Goal: Task Accomplishment & Management: Use online tool/utility

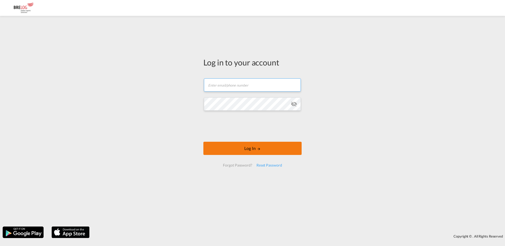
type input "[PERSON_NAME][EMAIL_ADDRESS][DOMAIN_NAME]"
click at [239, 151] on button "Log In" at bounding box center [252, 148] width 98 height 13
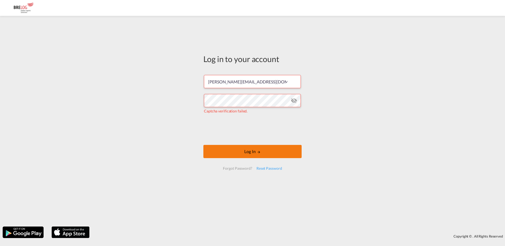
click at [247, 151] on button "Log In" at bounding box center [252, 151] width 98 height 13
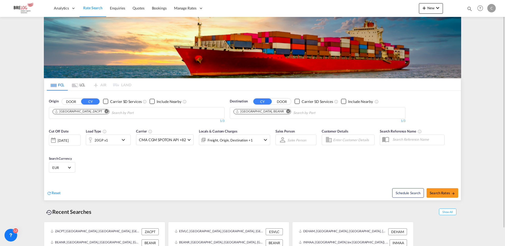
click at [105, 112] on md-icon "Remove" at bounding box center [107, 111] width 4 height 4
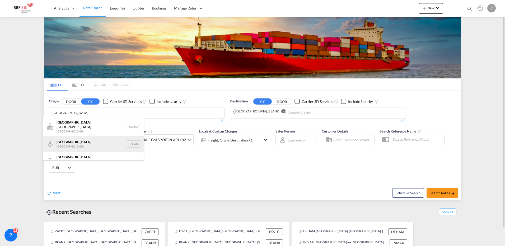
type input "[GEOGRAPHIC_DATA]"
click at [66, 140] on div "[GEOGRAPHIC_DATA] [GEOGRAPHIC_DATA] DEHAM" at bounding box center [93, 144] width 100 height 16
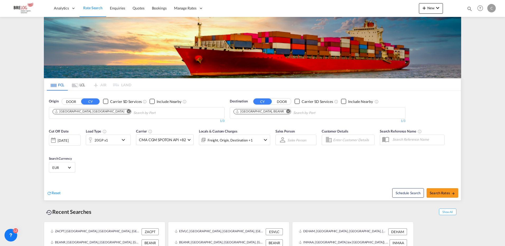
click at [286, 111] on md-icon "Remove" at bounding box center [288, 111] width 4 height 4
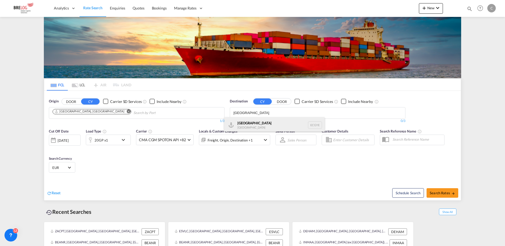
type input "[GEOGRAPHIC_DATA]"
click at [253, 121] on div "Guayaquil [GEOGRAPHIC_DATA] [GEOGRAPHIC_DATA]" at bounding box center [274, 125] width 100 height 16
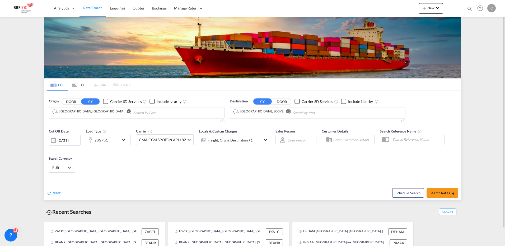
click at [125, 140] on md-icon "icon-chevron-down" at bounding box center [124, 140] width 9 height 6
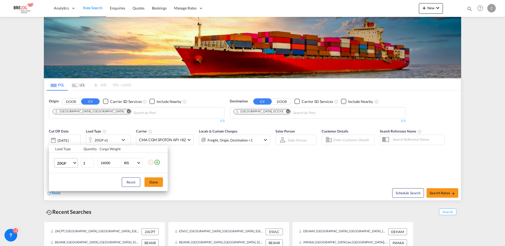
click at [74, 162] on span "Choose: \a20GP" at bounding box center [74, 162] width 3 height 3
click at [65, 189] on div "40HC" at bounding box center [62, 188] width 10 height 5
click at [154, 185] on button "Done" at bounding box center [153, 182] width 18 height 10
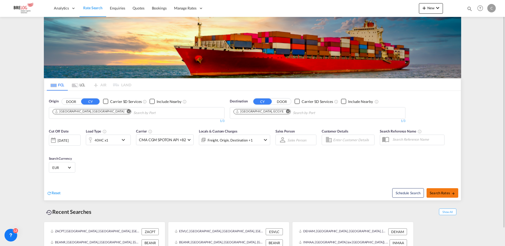
click at [445, 192] on span "Search Rates" at bounding box center [441, 193] width 25 height 4
type input "DEHAM to ECGYE / [DATE]"
